Goal: Entertainment & Leisure: Consume media (video, audio)

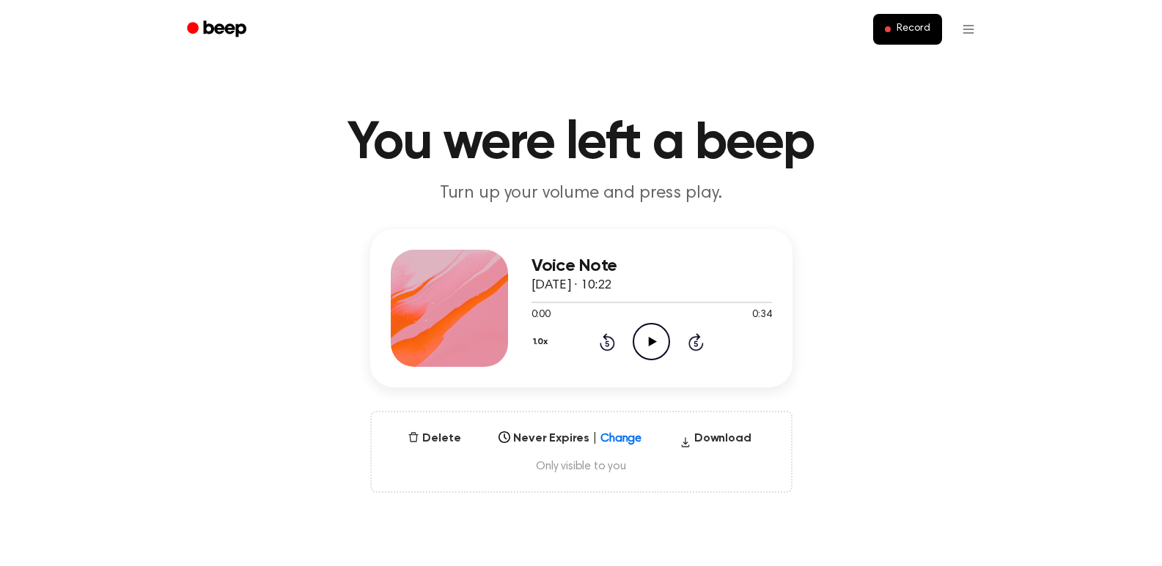
click at [641, 336] on icon "Play Audio" at bounding box center [650, 341] width 37 height 37
click at [660, 342] on icon "Play Audio" at bounding box center [650, 341] width 37 height 37
click at [649, 343] on icon at bounding box center [653, 342] width 8 height 10
click at [646, 341] on icon "Play Audio" at bounding box center [650, 341] width 37 height 37
click at [656, 344] on icon "Pause Audio" at bounding box center [650, 341] width 37 height 37
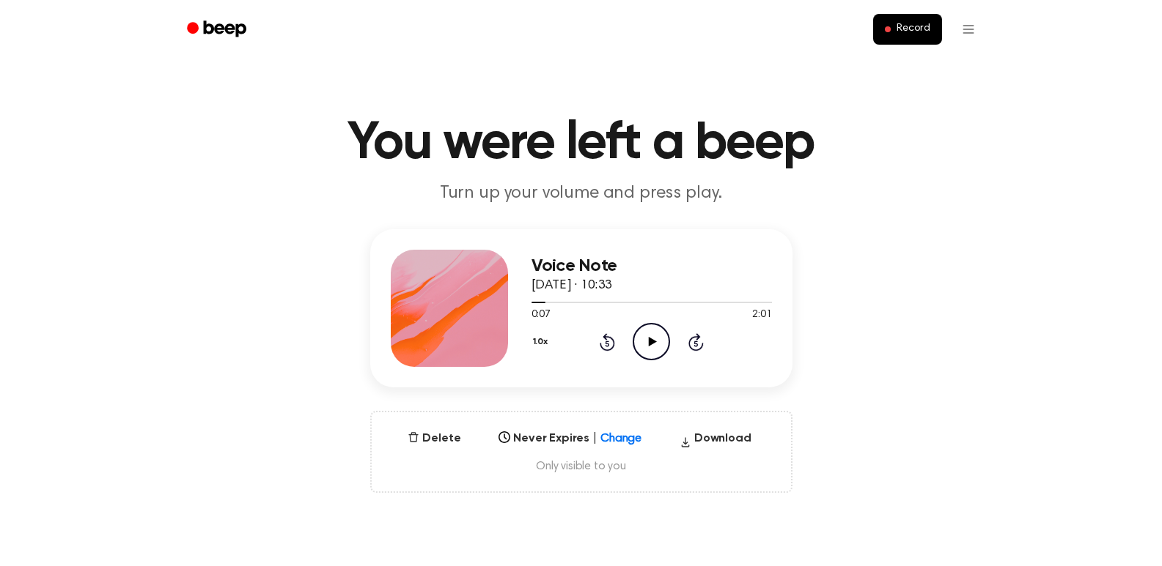
click at [654, 341] on icon at bounding box center [653, 342] width 8 height 10
click at [651, 338] on icon "Pause Audio" at bounding box center [650, 341] width 37 height 37
